Goal: Task Accomplishment & Management: Use online tool/utility

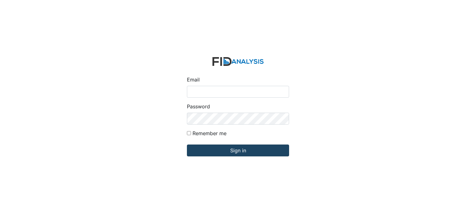
type input "[EMAIL_ADDRESS][DOMAIN_NAME]"
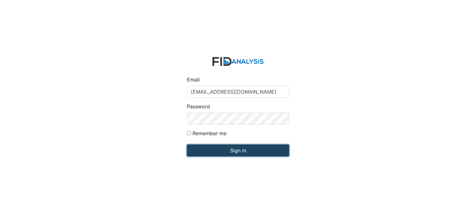
click at [218, 150] on input "Sign in" at bounding box center [238, 150] width 102 height 12
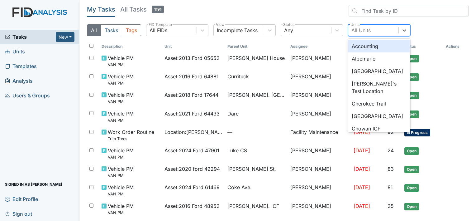
click at [358, 27] on div "All Units" at bounding box center [360, 29] width 19 height 7
type input "cu"
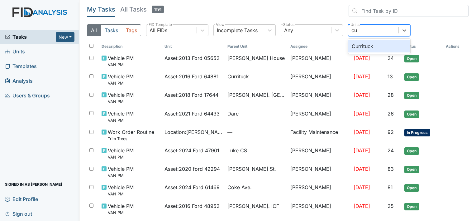
click at [369, 43] on div "Currituck" at bounding box center [379, 46] width 62 height 12
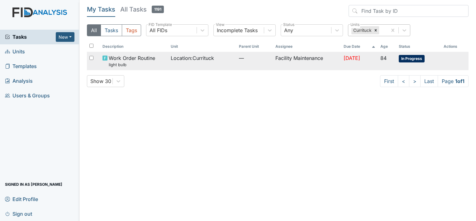
click at [146, 57] on span "Work Order Routine light bulb" at bounding box center [132, 60] width 46 height 13
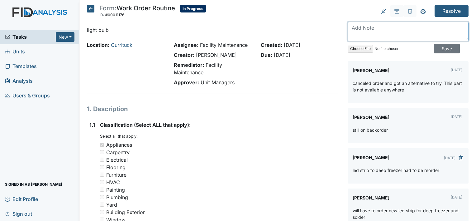
click at [353, 26] on textarea at bounding box center [408, 31] width 121 height 19
type textarea "light bulb installed in deep freezer"
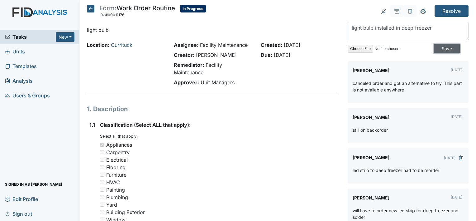
click at [440, 45] on input "Save" at bounding box center [447, 49] width 26 height 10
